Goal: Complete application form

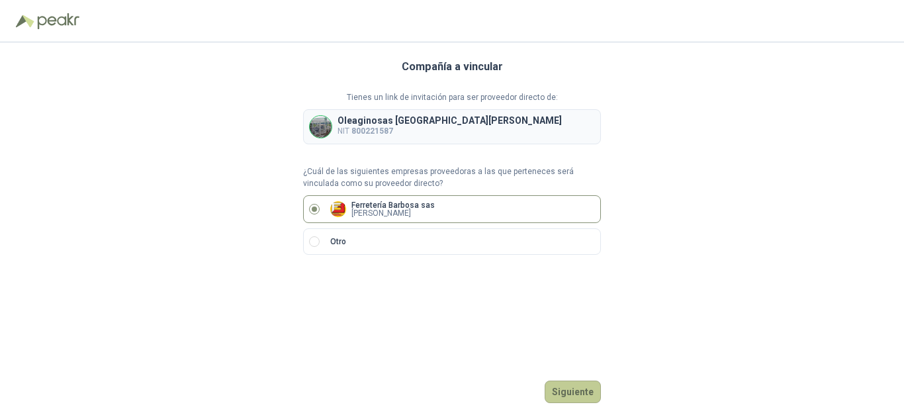
click at [574, 398] on button "Siguiente" at bounding box center [573, 391] width 56 height 22
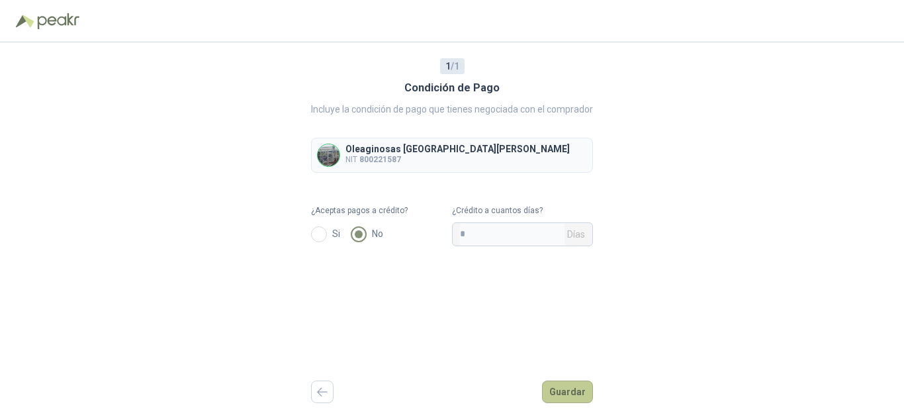
click at [569, 394] on button "Guardar" at bounding box center [567, 391] width 51 height 22
click at [567, 385] on button "Guardar" at bounding box center [567, 391] width 51 height 22
click at [566, 387] on button "Guardar" at bounding box center [567, 391] width 51 height 22
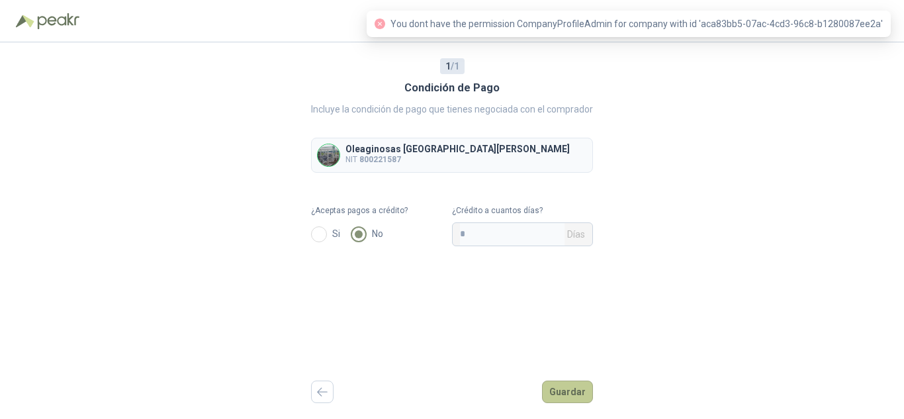
click at [566, 387] on button "Guardar" at bounding box center [567, 391] width 51 height 22
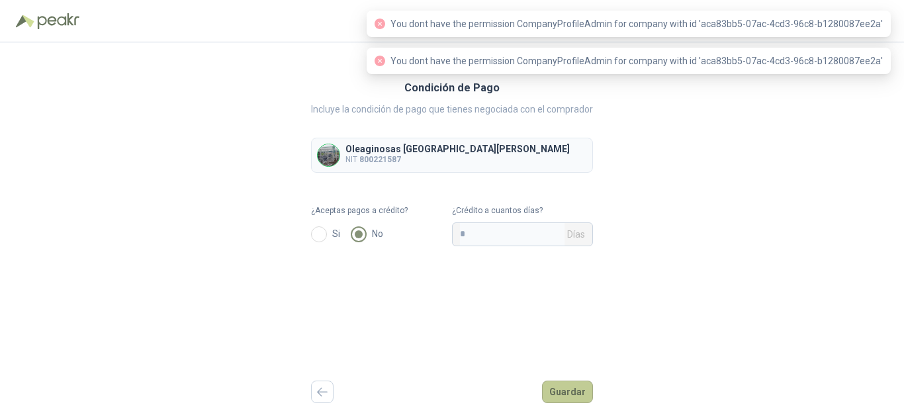
click at [566, 387] on button "Guardar" at bounding box center [567, 391] width 51 height 22
